Goal: Task Accomplishment & Management: Complete application form

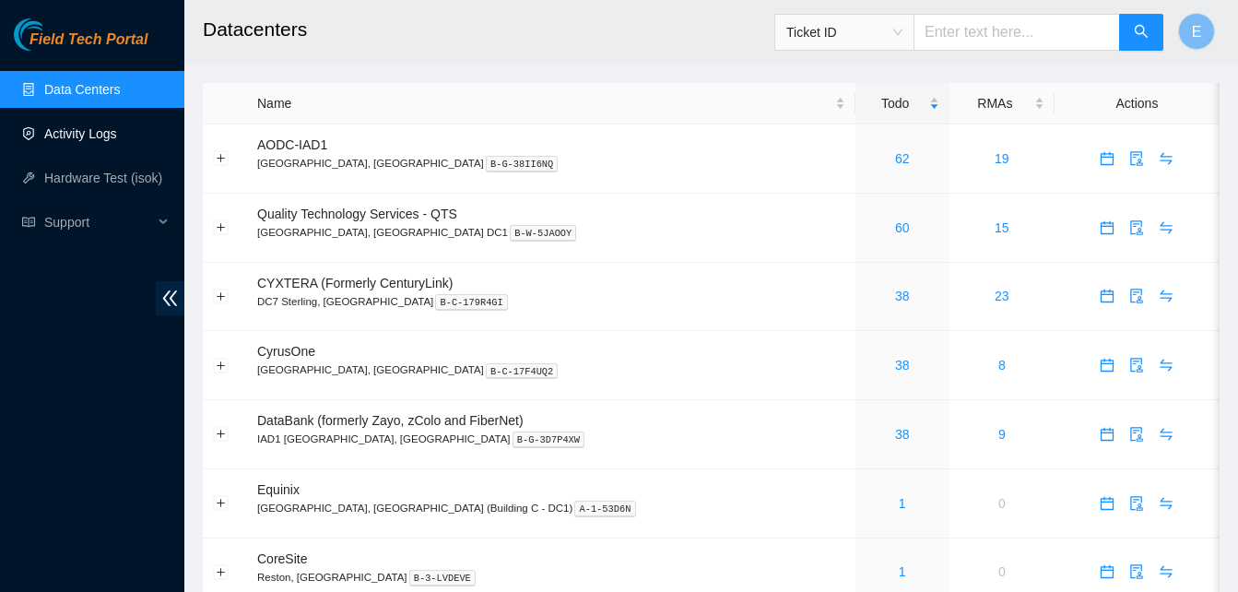
click at [68, 128] on link "Activity Logs" at bounding box center [80, 133] width 73 height 15
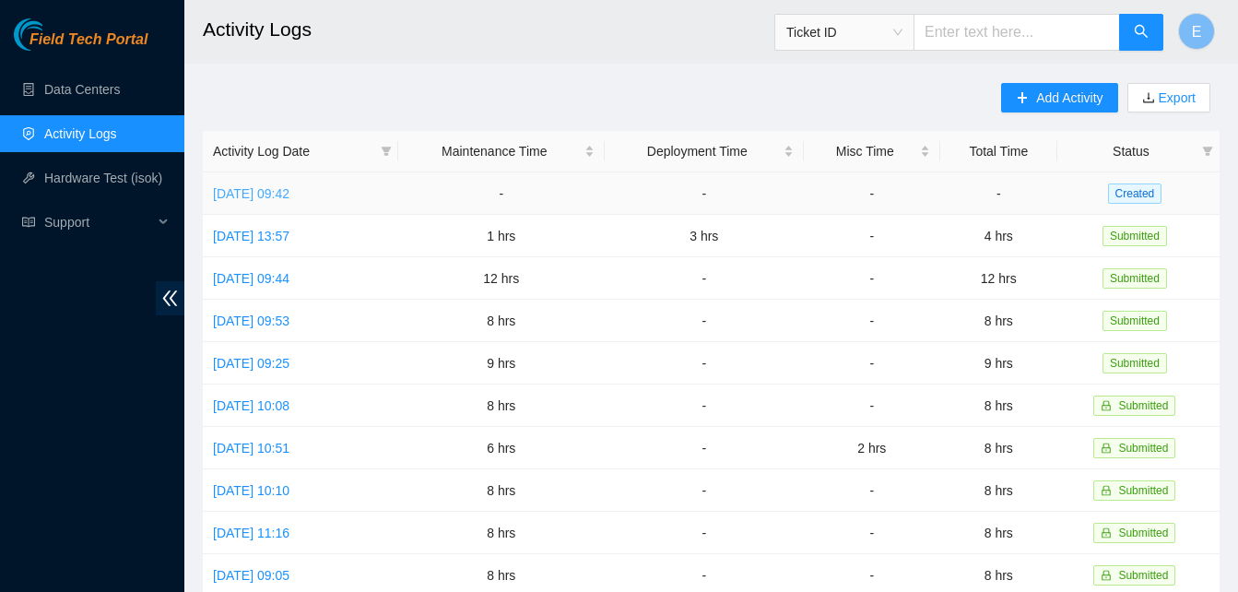
click at [290, 195] on link "[DATE] 09:42" at bounding box center [251, 193] width 77 height 15
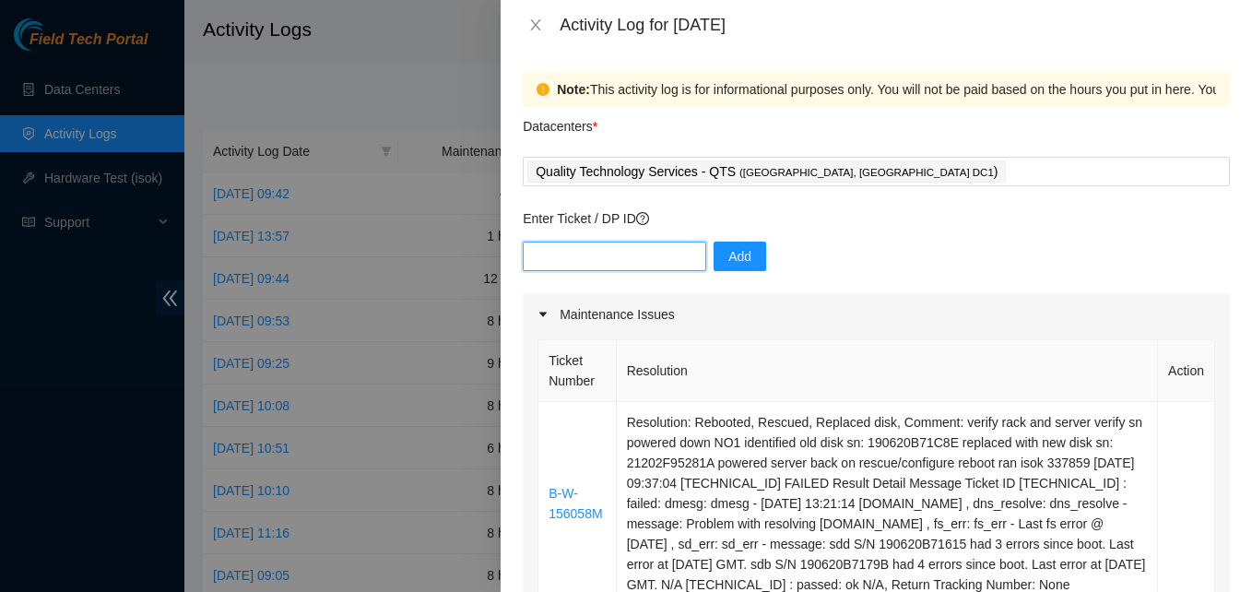
click at [565, 250] on input "text" at bounding box center [614, 257] width 183 height 30
paste input "DP83142"
type input "DP83142"
click at [728, 254] on span "Add" at bounding box center [739, 256] width 23 height 20
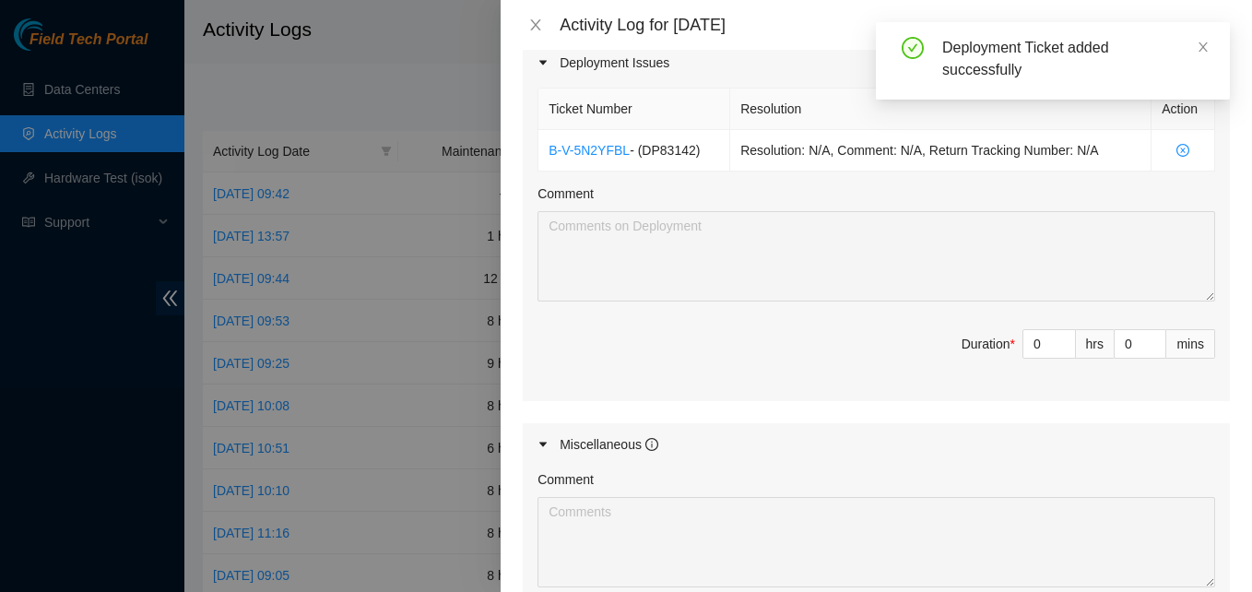
scroll to position [817, 0]
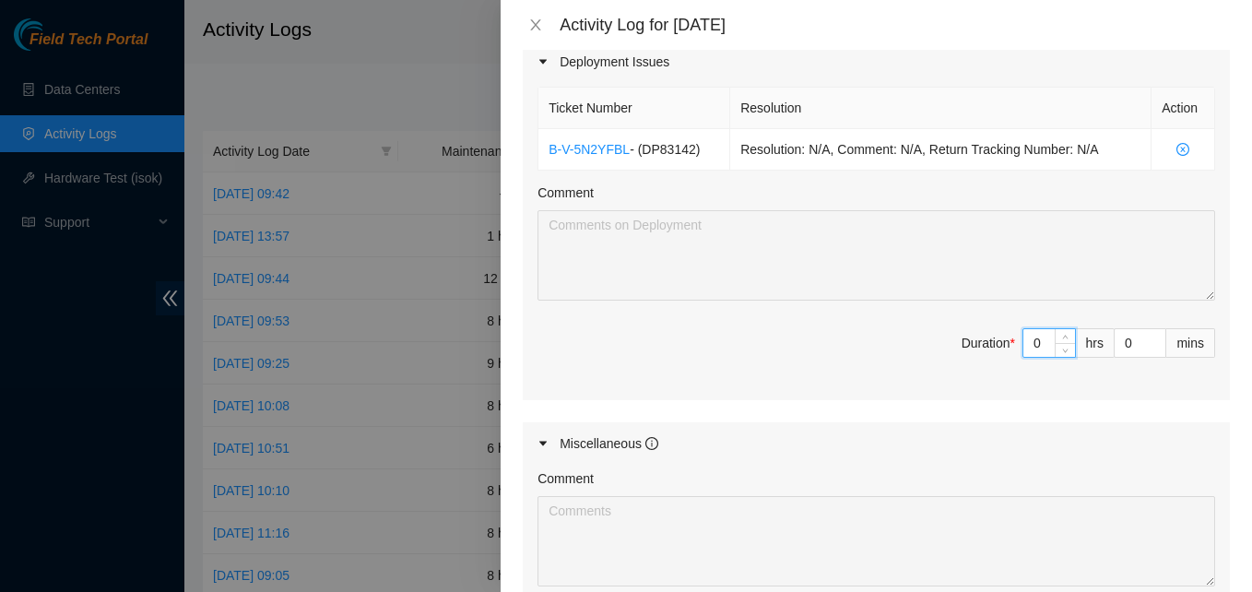
click at [1024, 357] on input "0" at bounding box center [1050, 343] width 52 height 28
type input "7"
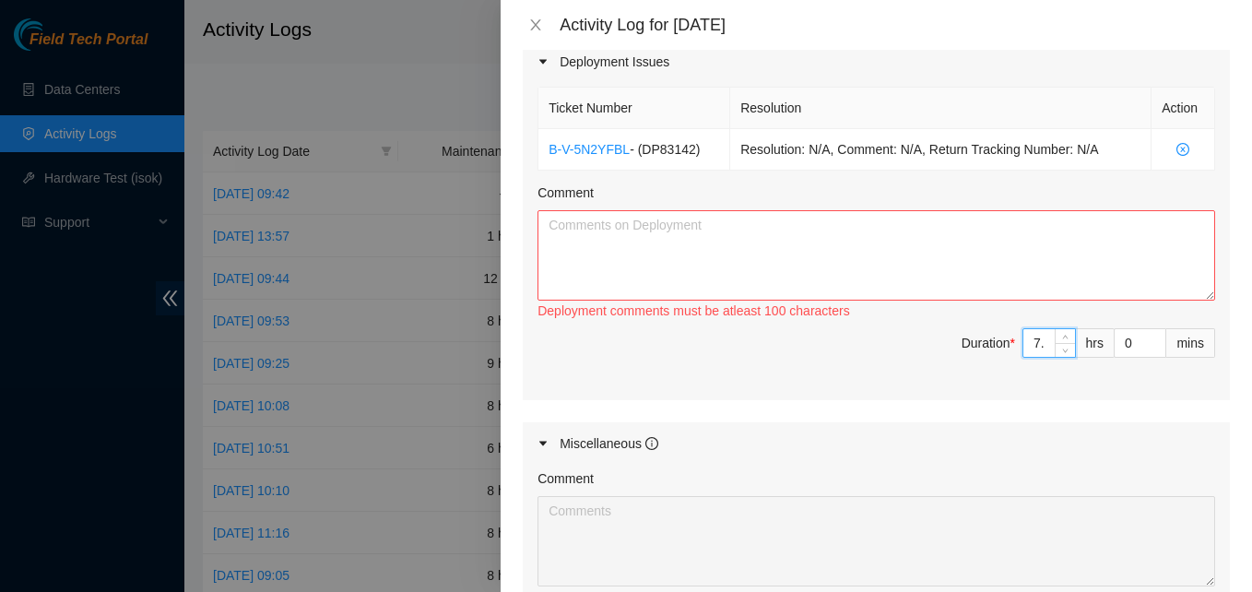
type input "7.5"
click at [907, 287] on textarea "Comment" at bounding box center [877, 255] width 678 height 90
paste textarea "EOD report adjusted rack posts located the pallets unboxed pdu's installed pdu'…"
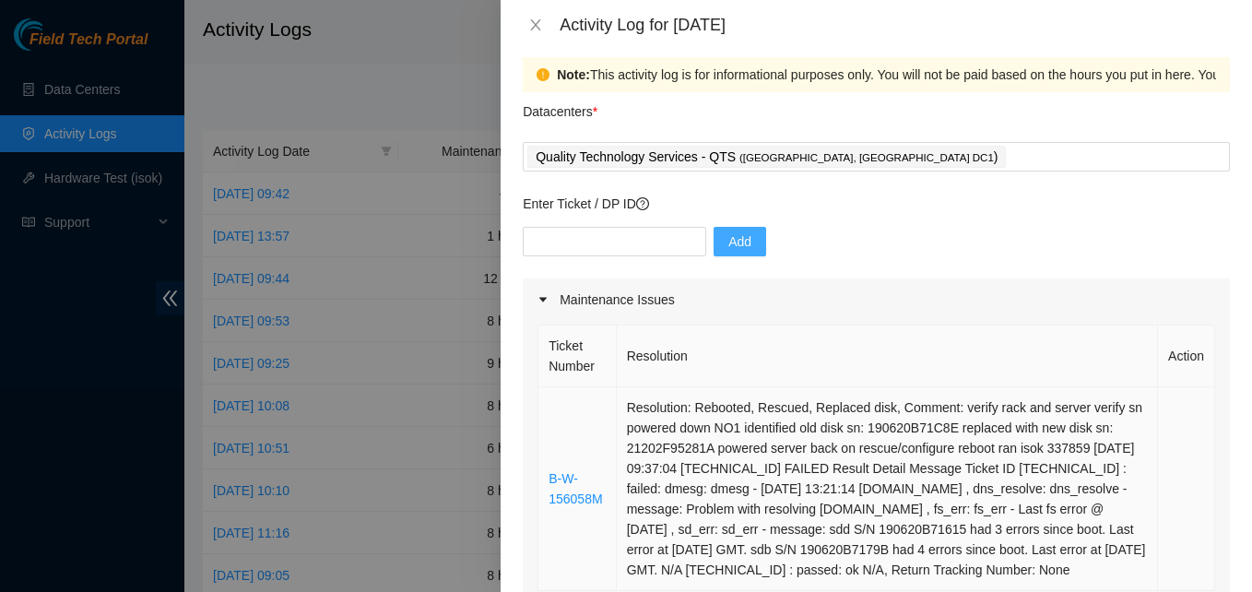
scroll to position [0, 0]
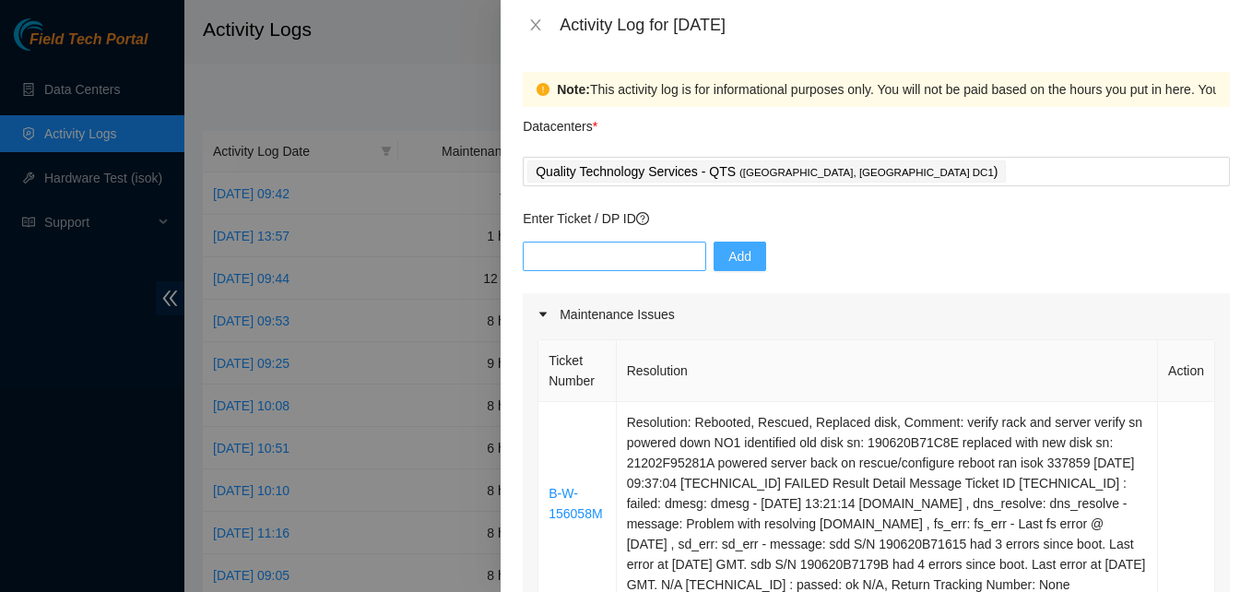
type textarea "EOD report adjusted rack posts located the pallets unboxed pdu's installed pdu'…"
click at [645, 242] on input "text" at bounding box center [614, 257] width 183 height 30
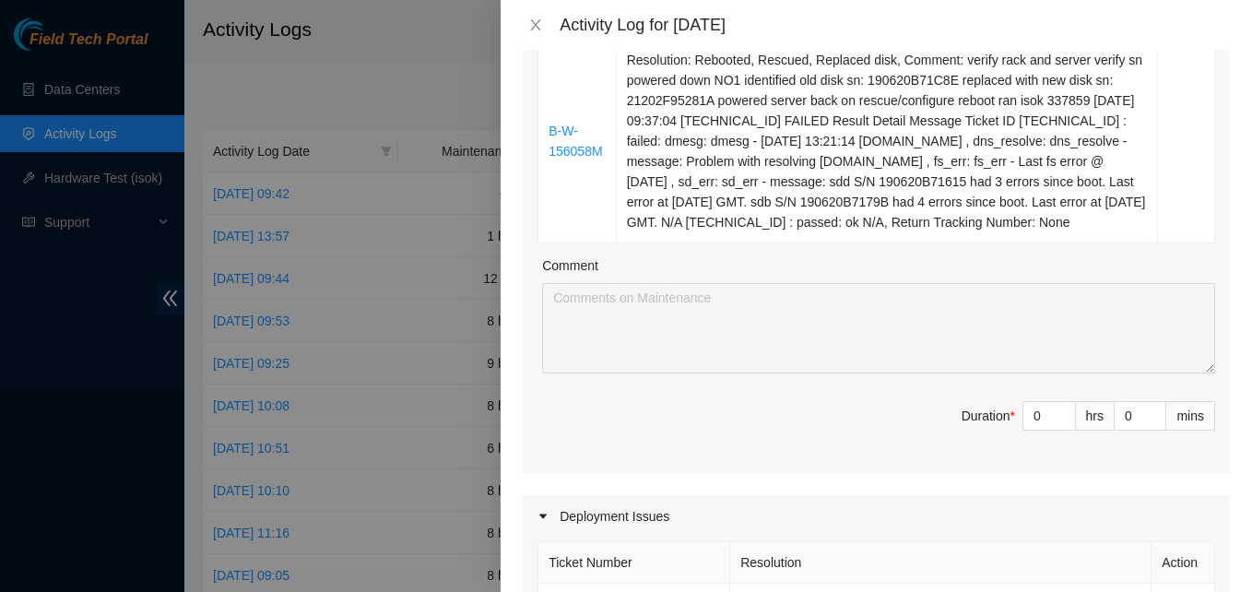
scroll to position [363, 0]
click at [1025, 429] on input "0" at bounding box center [1050, 415] width 52 height 28
type input "1"
type input "8.5"
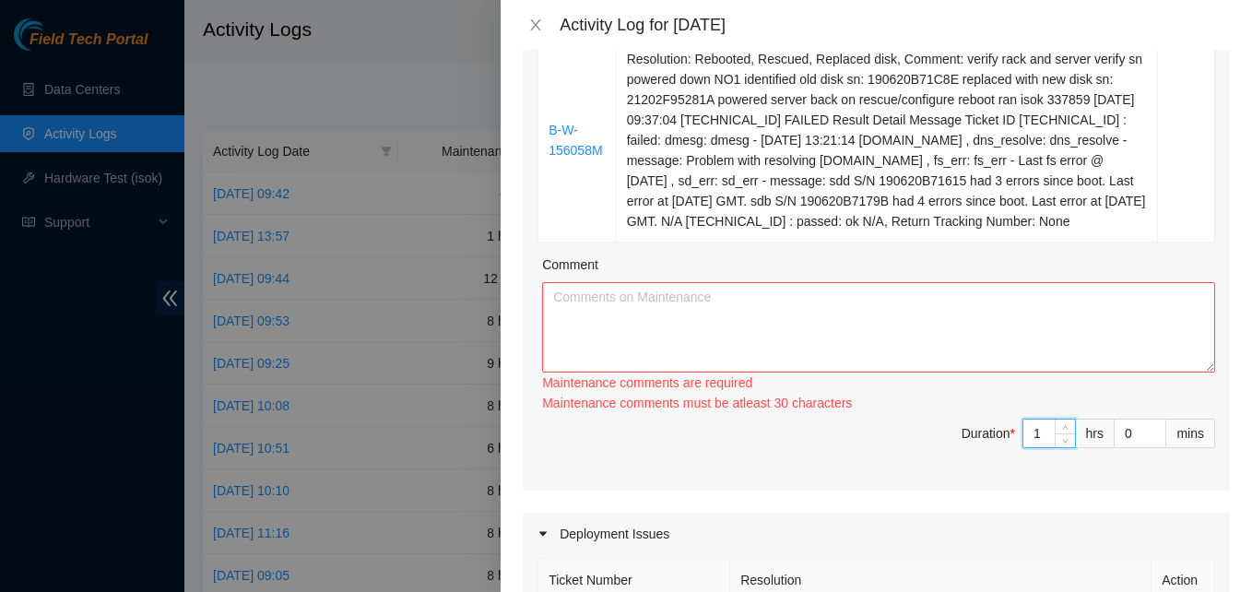
type input "1"
click at [768, 348] on textarea "Comment" at bounding box center [878, 327] width 673 height 90
drag, startPoint x: 544, startPoint y: 144, endPoint x: 1046, endPoint y: 248, distance: 512.3
click at [1046, 243] on tr "B-W-156058M Resolution: Rebooted, Rescued, Replaced disk, Comment: verify rack …" at bounding box center [876, 141] width 677 height 204
copy tr "B-W-156058M Resolution: Rebooted, Rescued, Replaced disk, Comment: verify rack …"
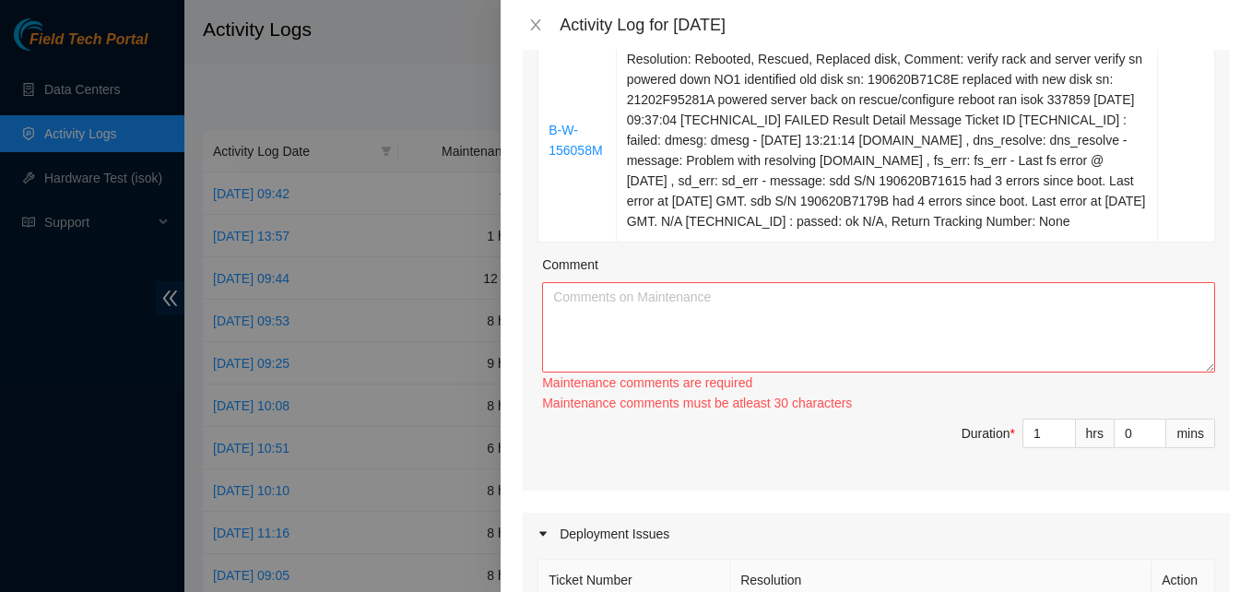
click at [652, 393] on div "Maintenance comments are required" at bounding box center [878, 383] width 673 height 20
click at [644, 361] on textarea "Comment" at bounding box center [878, 327] width 673 height 90
paste textarea "B-W-156058M Resolution: Rebooted, Rescued, Replaced disk, Comment: verify rack …"
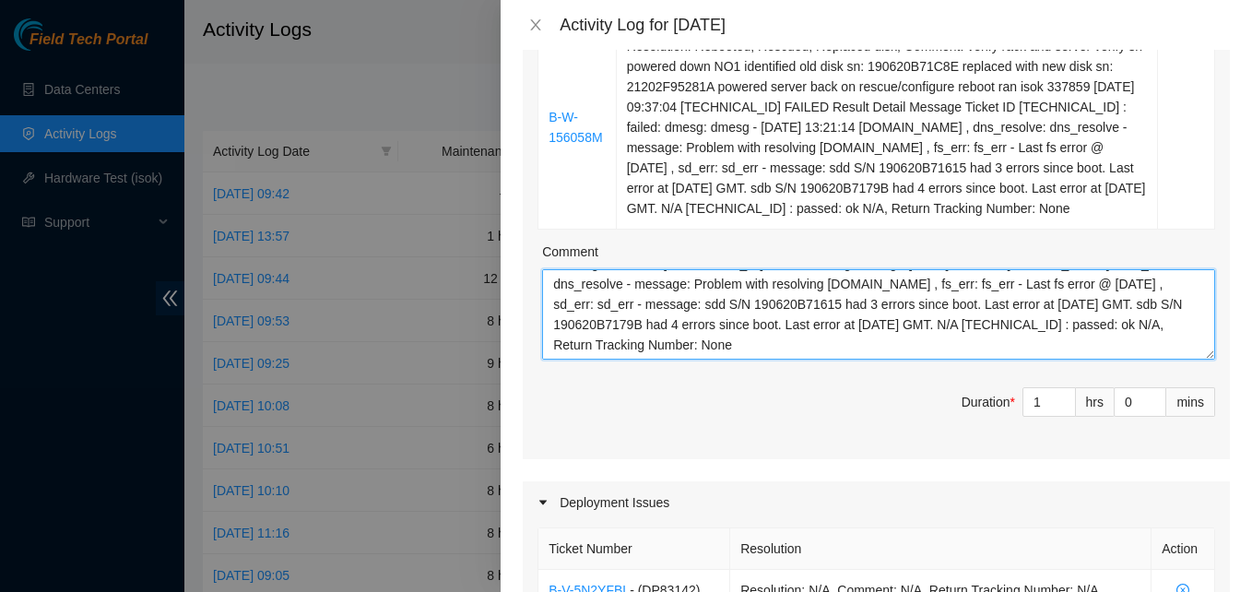
scroll to position [0, 0]
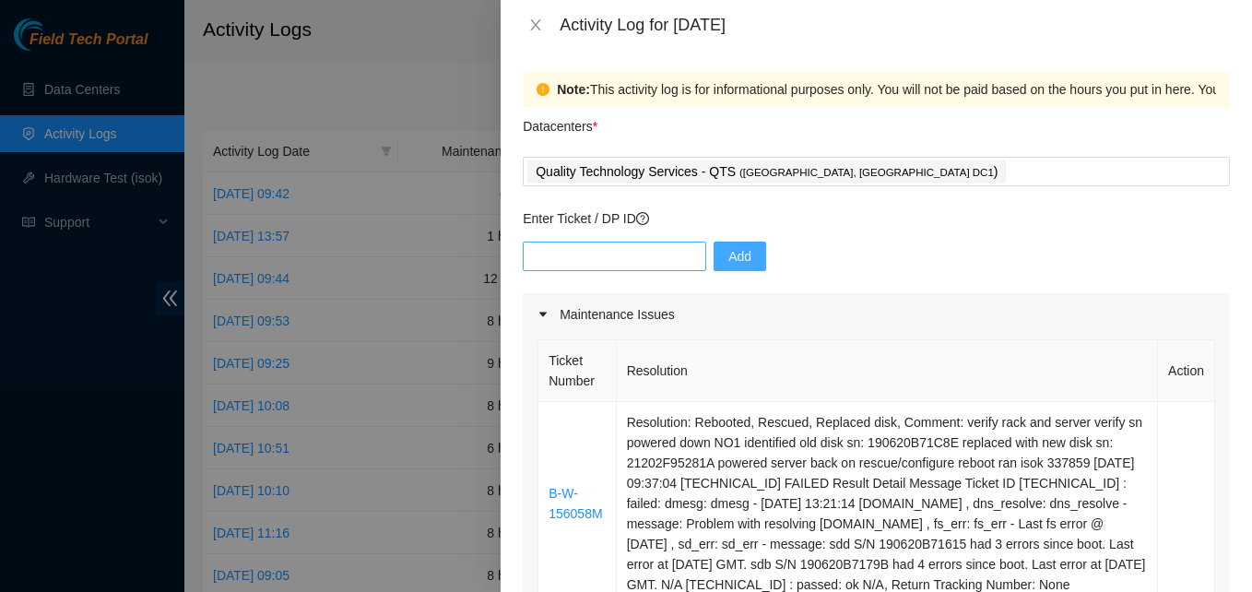
type textarea "B-W-156058M Resolution: Rebooted, Rescued, Replaced disk, Comment: verify rack …"
click at [629, 252] on input "text" at bounding box center [614, 257] width 183 height 30
paste input "DP77102"
type input "DP77102"
click at [728, 251] on span "Add" at bounding box center [739, 256] width 23 height 20
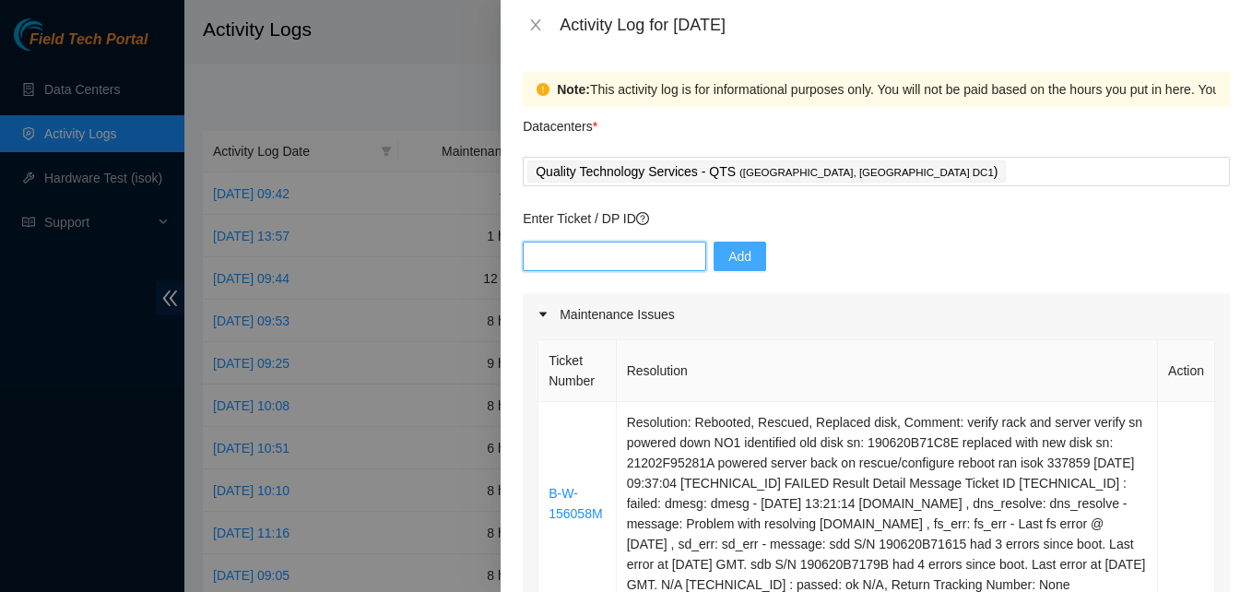
click at [548, 254] on input "text" at bounding box center [614, 257] width 183 height 30
paste input "DP77112"
type input "DP77112"
click at [714, 264] on button "Add" at bounding box center [740, 257] width 53 height 30
click at [581, 272] on div "Add" at bounding box center [876, 268] width 707 height 52
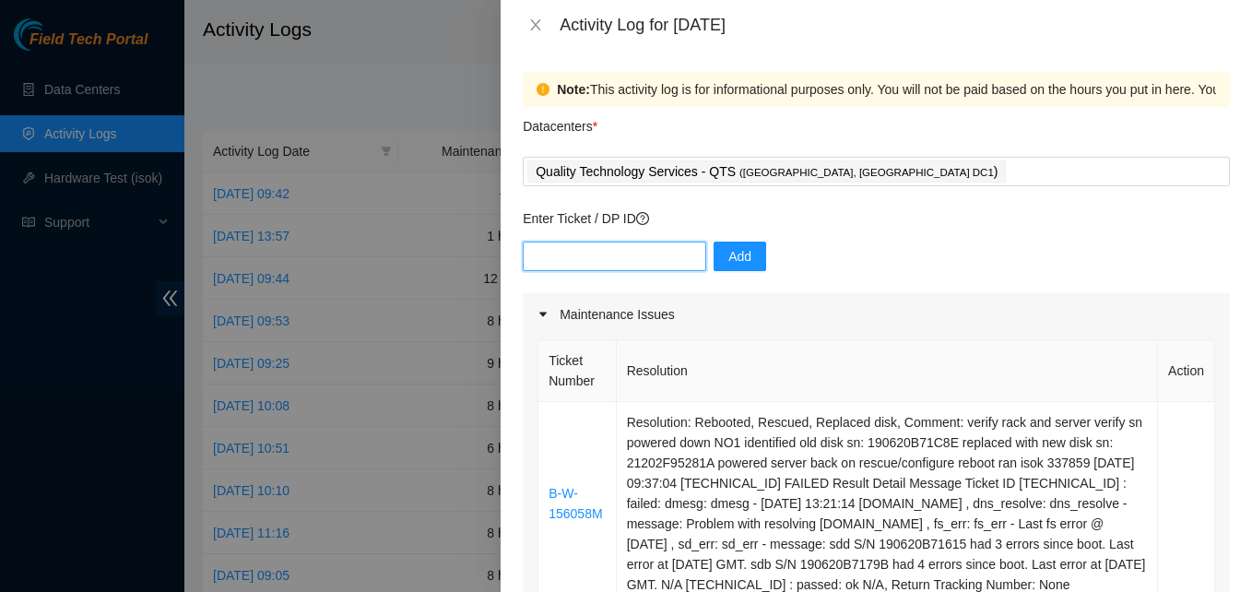
click at [581, 266] on input "text" at bounding box center [614, 257] width 183 height 30
paste input "DP83144"
type input "DP83144"
click at [728, 262] on span "Add" at bounding box center [739, 256] width 23 height 20
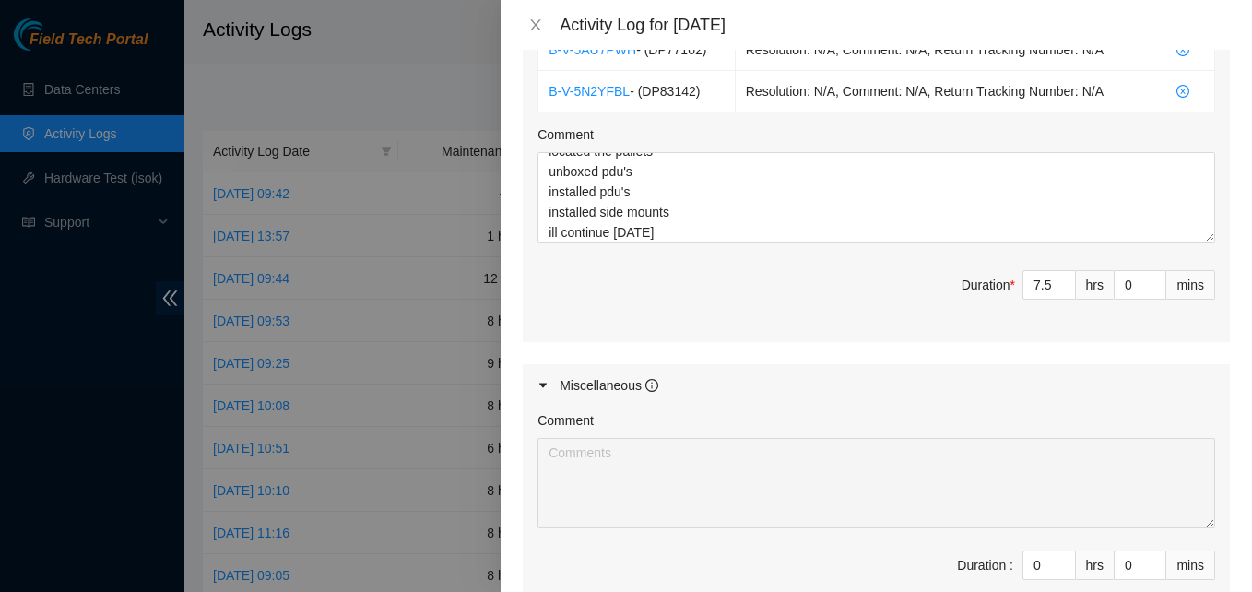
scroll to position [962, 0]
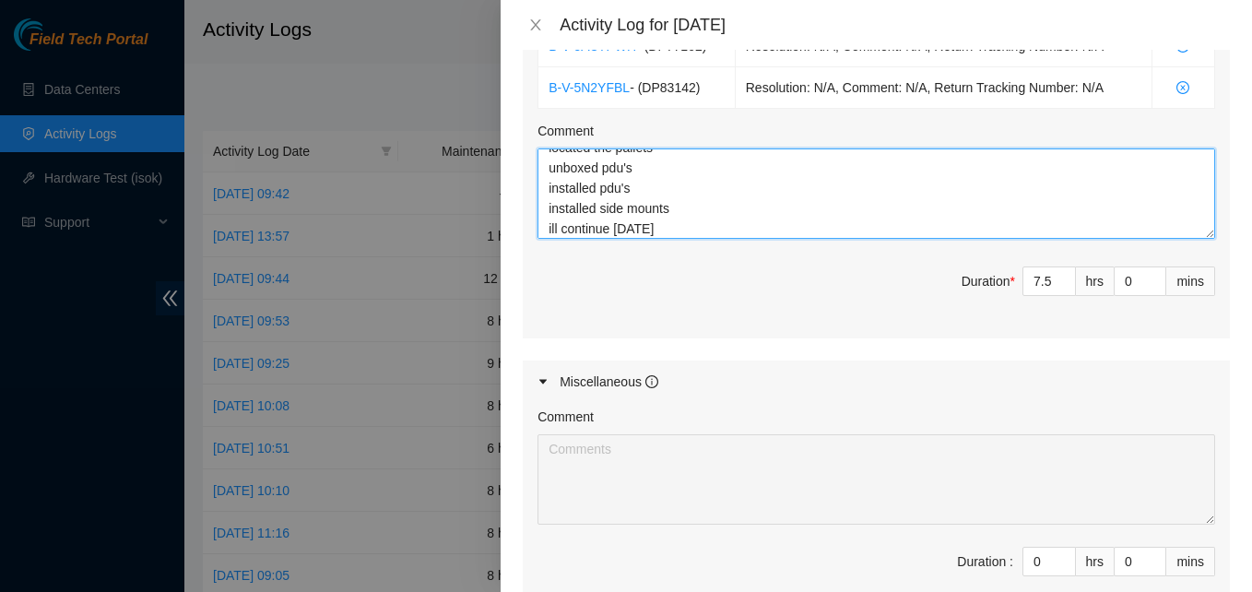
click at [706, 235] on textarea "EOD report adjusted rack posts located the pallets unboxed pdu's installed pdu'…" at bounding box center [877, 193] width 678 height 90
click at [712, 239] on textarea "EOD report adjusted rack posts located the pallets unboxed pdu's installed pdu'…" at bounding box center [877, 193] width 678 height 90
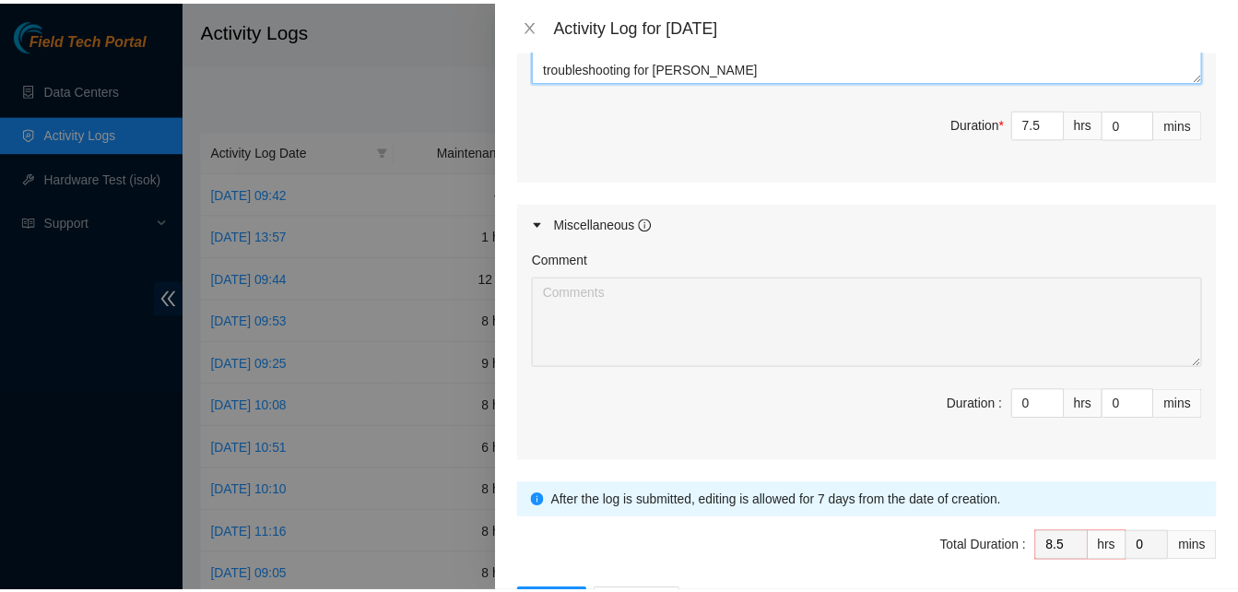
scroll to position [1211, 0]
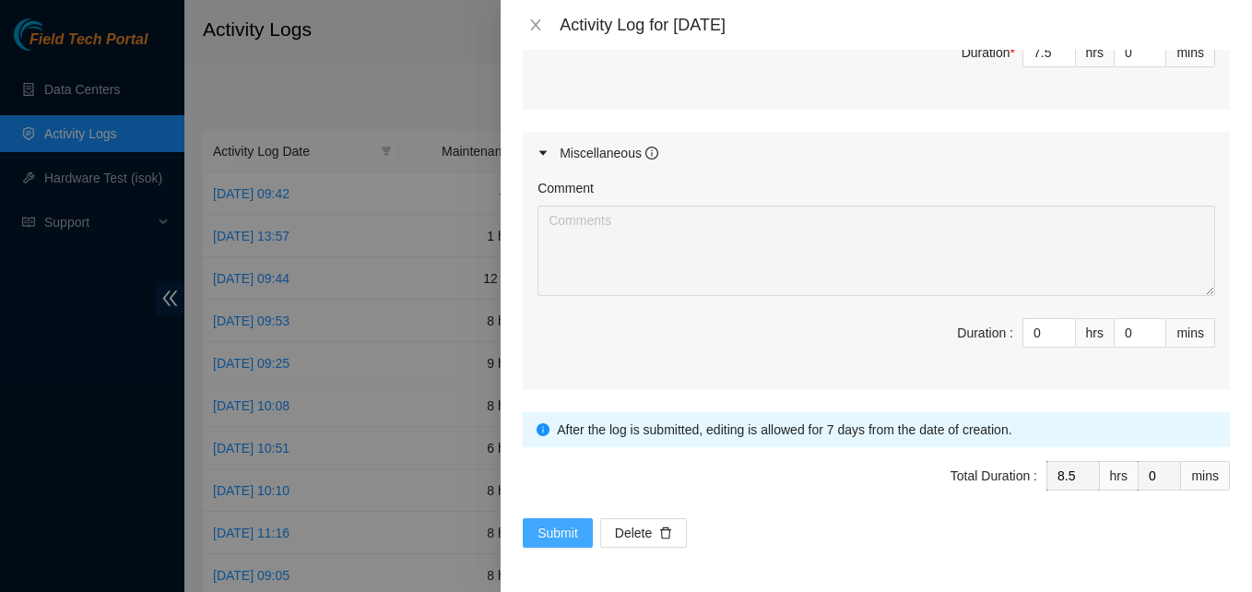
type textarea "EOD report adjusted rack posts located the pallets unboxed pdu's installed pdu'…"
click at [562, 535] on span "Submit" at bounding box center [558, 533] width 41 height 20
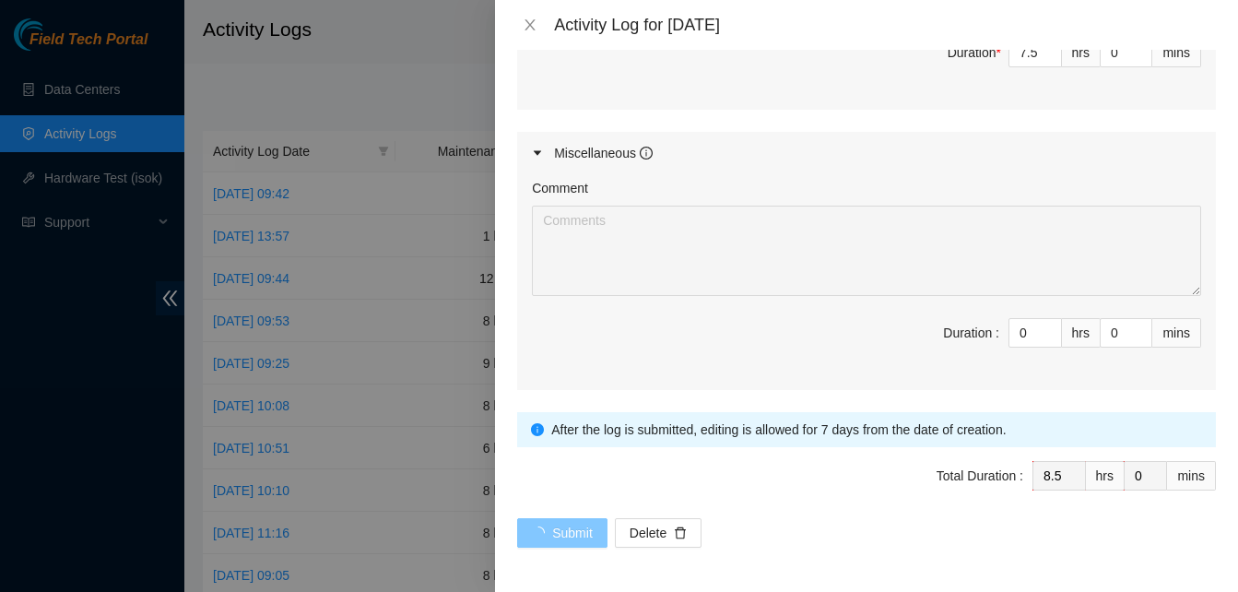
scroll to position [0, 0]
